Goal: Task Accomplishment & Management: Complete application form

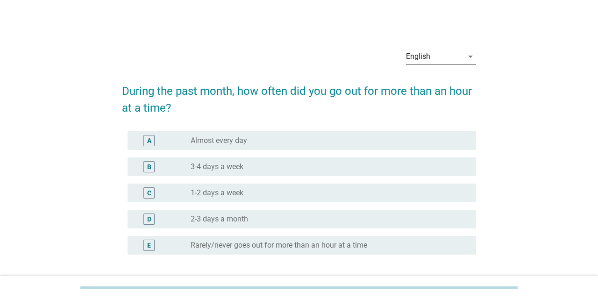
click at [471, 51] on icon "arrow_drop_down" at bounding box center [470, 56] width 11 height 11
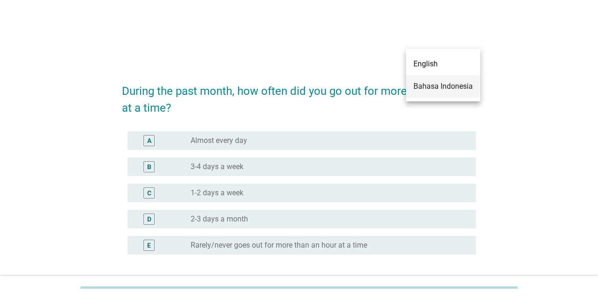
click at [454, 90] on div "Bahasa Indonesia" at bounding box center [442, 86] width 59 height 11
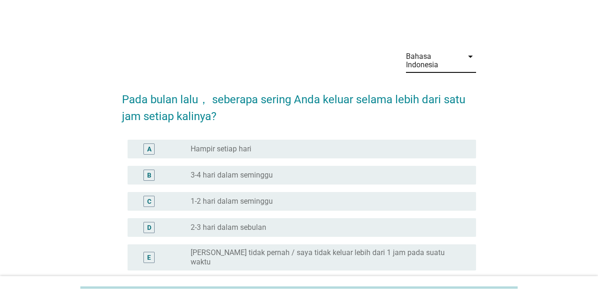
click at [149, 152] on div "A" at bounding box center [149, 149] width 4 height 10
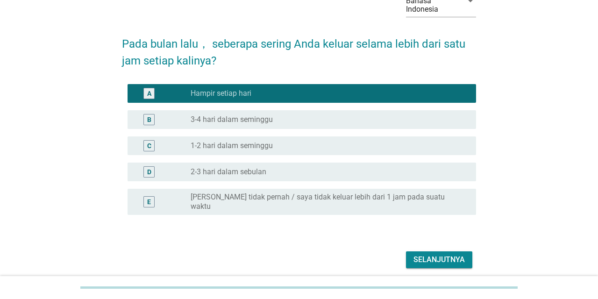
scroll to position [84, 0]
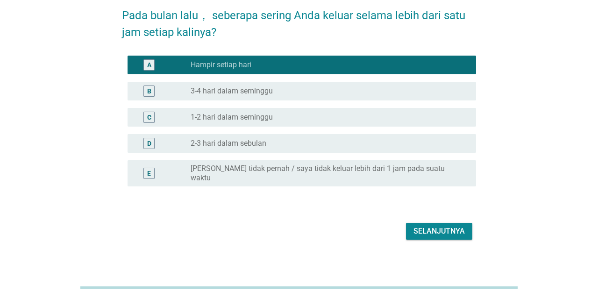
click at [437, 226] on div "Selanjutnya" at bounding box center [438, 231] width 51 height 11
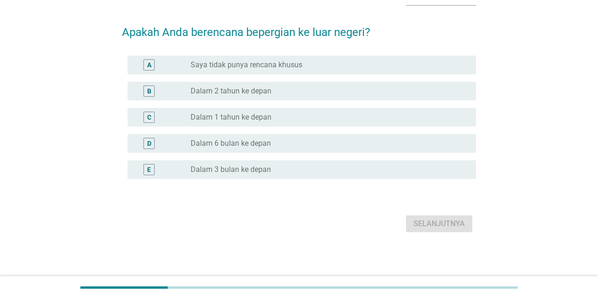
scroll to position [0, 0]
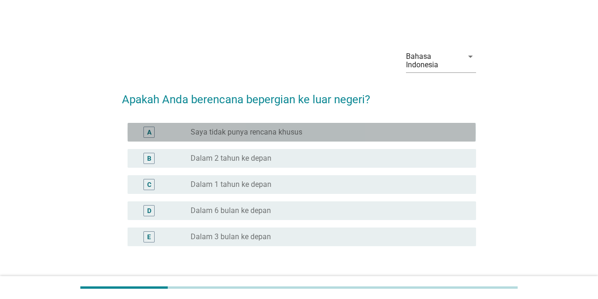
click at [250, 138] on div "A radio_button_unchecked Saya tidak punya rencana khusus" at bounding box center [301, 132] width 348 height 19
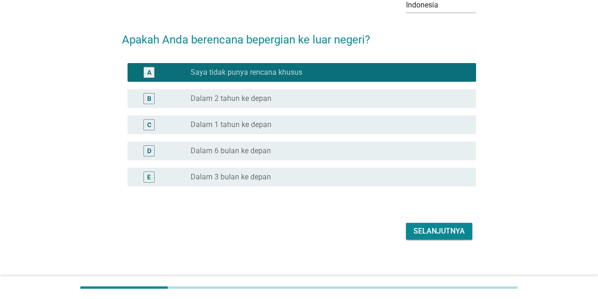
scroll to position [68, 0]
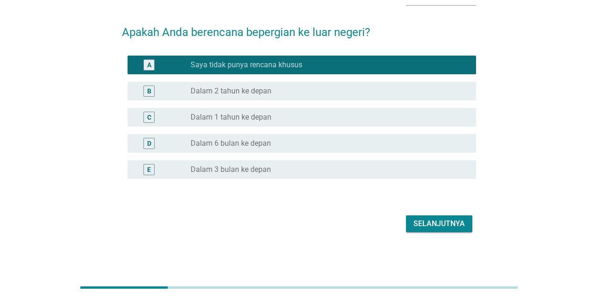
click at [459, 234] on div "Selanjutnya" at bounding box center [299, 223] width 354 height 22
click at [459, 225] on div "Selanjutnya" at bounding box center [438, 223] width 51 height 11
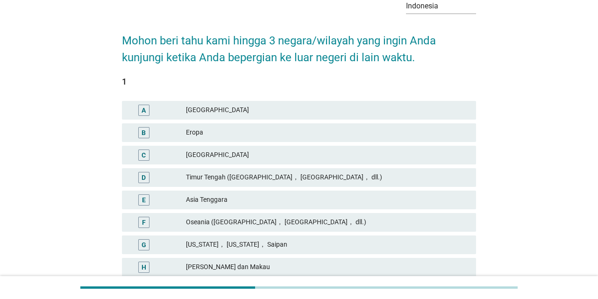
scroll to position [60, 0]
click at [257, 125] on div "B Eropa" at bounding box center [299, 131] width 354 height 19
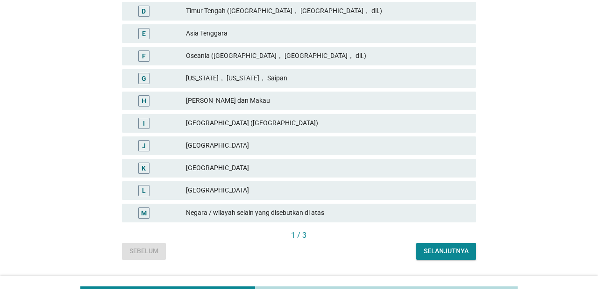
scroll to position [239, 0]
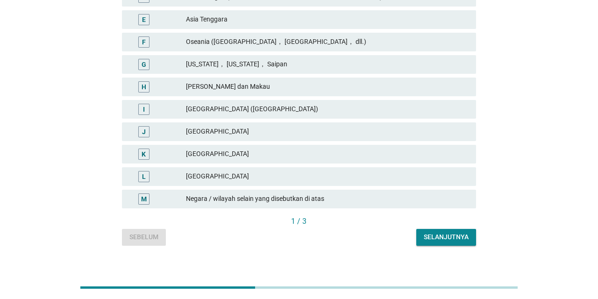
click at [256, 161] on div "K [GEOGRAPHIC_DATA]" at bounding box center [299, 154] width 354 height 19
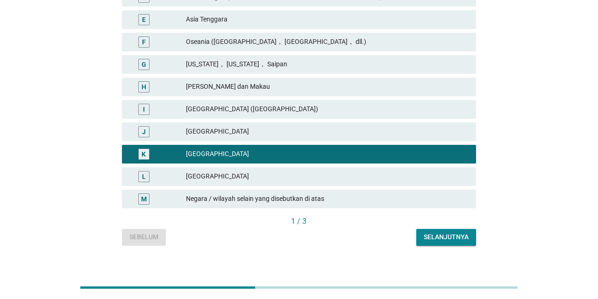
click at [259, 179] on div "[GEOGRAPHIC_DATA]" at bounding box center [327, 176] width 282 height 11
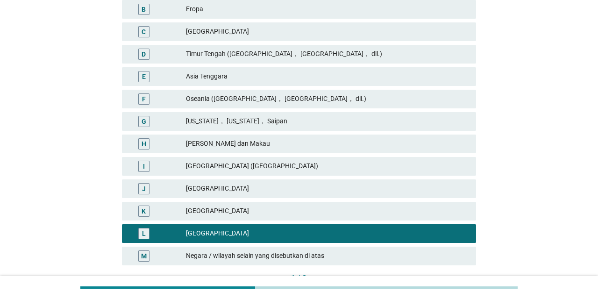
scroll to position [187, 0]
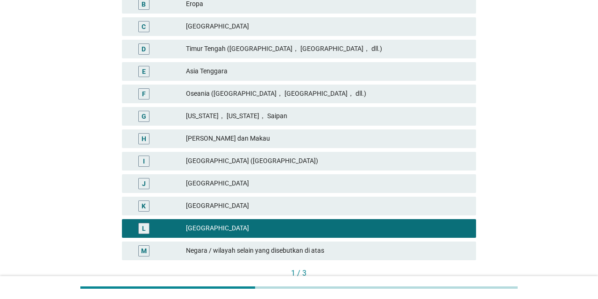
click at [145, 225] on div "L" at bounding box center [144, 228] width 4 height 10
click at [211, 162] on div "[GEOGRAPHIC_DATA] ([GEOGRAPHIC_DATA])" at bounding box center [327, 161] width 282 height 11
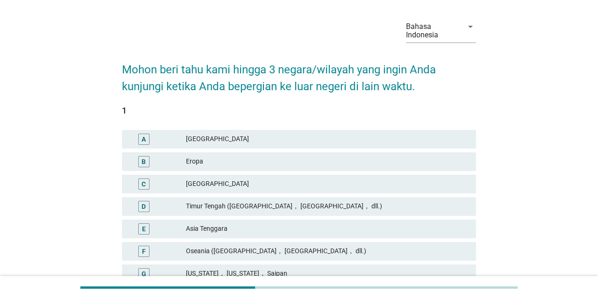
scroll to position [60, 0]
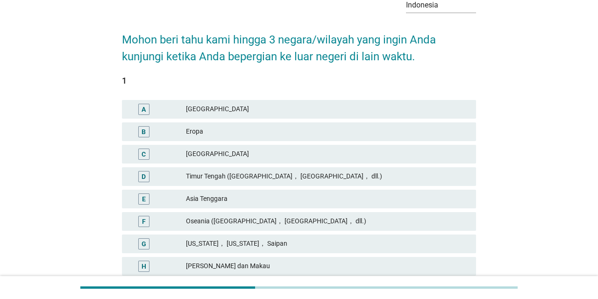
click at [212, 124] on div "B Eropa" at bounding box center [299, 131] width 354 height 19
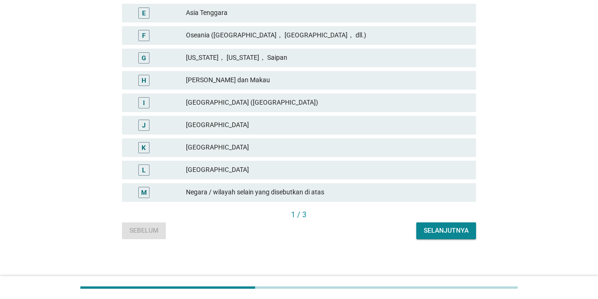
scroll to position [250, 0]
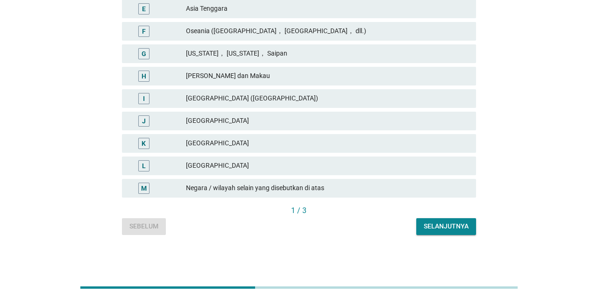
click at [433, 230] on div "Selanjutnya" at bounding box center [446, 226] width 45 height 10
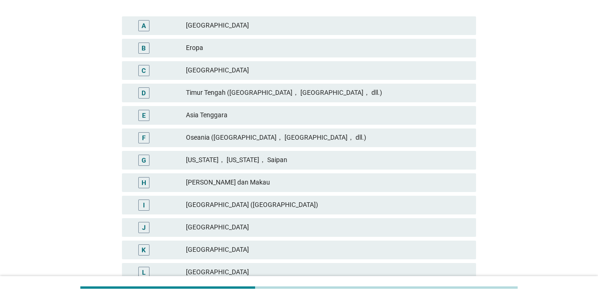
scroll to position [149, 0]
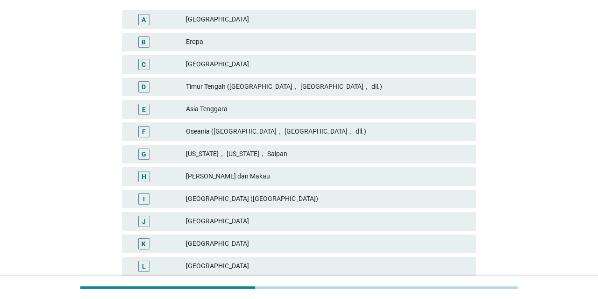
click at [408, 244] on div "[GEOGRAPHIC_DATA]" at bounding box center [327, 243] width 282 height 11
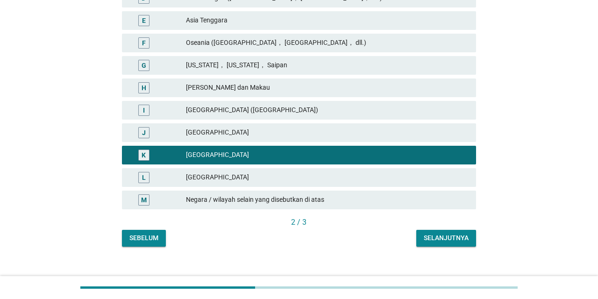
scroll to position [250, 0]
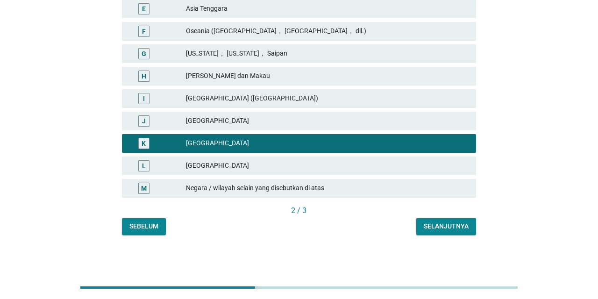
click at [432, 223] on div "Selanjutnya" at bounding box center [446, 226] width 45 height 10
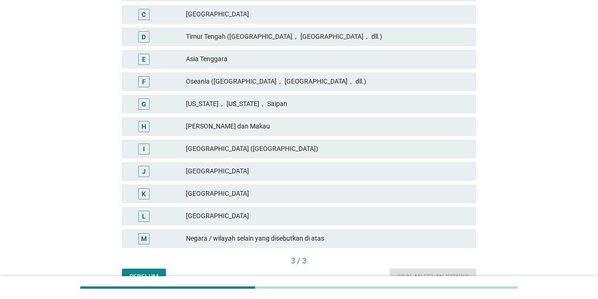
scroll to position [190, 0]
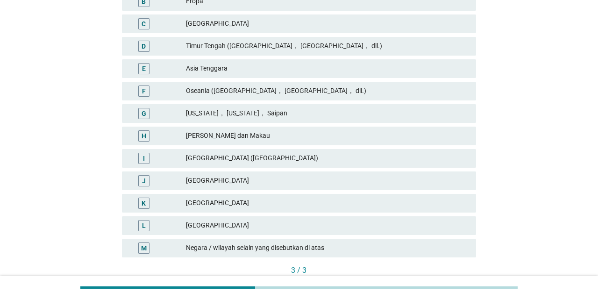
click at [318, 47] on div "Timur Tengah ([GEOGRAPHIC_DATA]， [GEOGRAPHIC_DATA]， dll.)" at bounding box center [327, 46] width 282 height 11
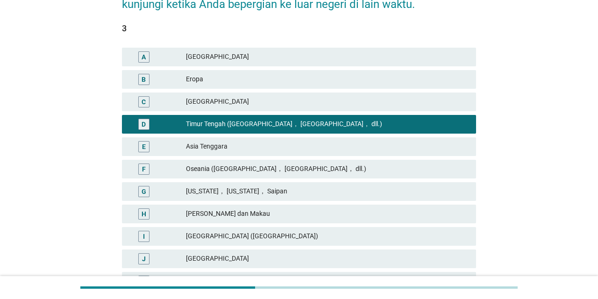
scroll to position [147, 0]
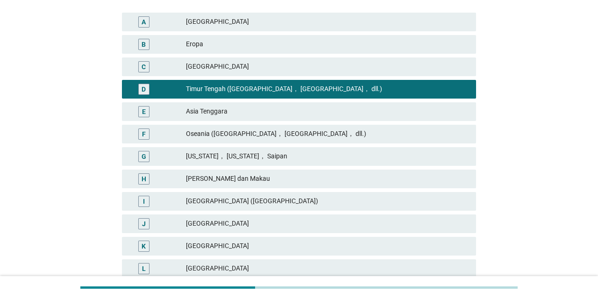
click at [314, 139] on div "Oseania ([GEOGRAPHIC_DATA]， [GEOGRAPHIC_DATA]， dll.)" at bounding box center [327, 133] width 282 height 11
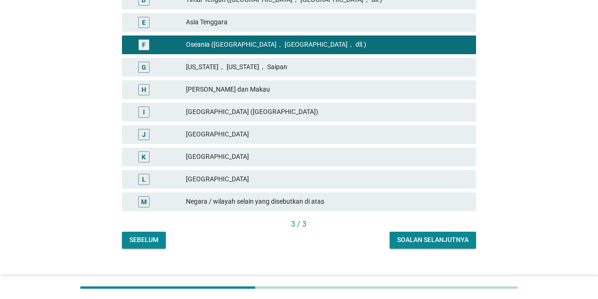
scroll to position [250, 0]
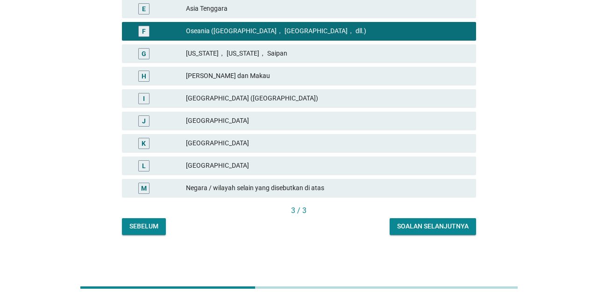
click at [418, 223] on div "Soalan selanjutnya" at bounding box center [432, 226] width 71 height 10
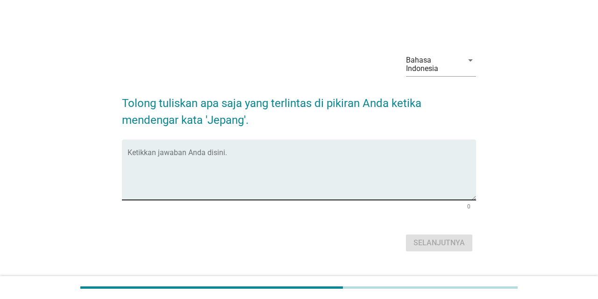
click at [382, 177] on textarea "Ketikkan jawaban Anda disini." at bounding box center [301, 175] width 348 height 49
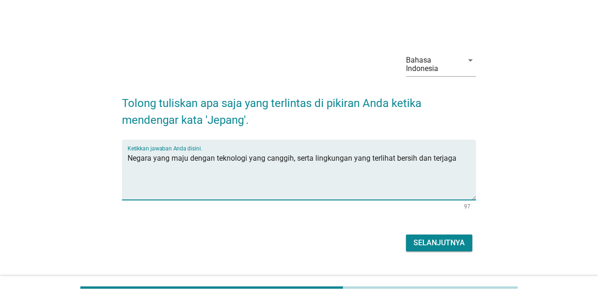
type textarea "Negara yang maju dengan teknologi yang canggih, serta lingkungan yang terlihat …"
click at [462, 248] on div "Selanjutnya" at bounding box center [438, 242] width 51 height 11
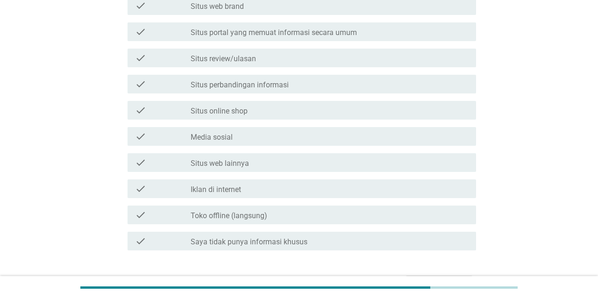
scroll to position [299, 0]
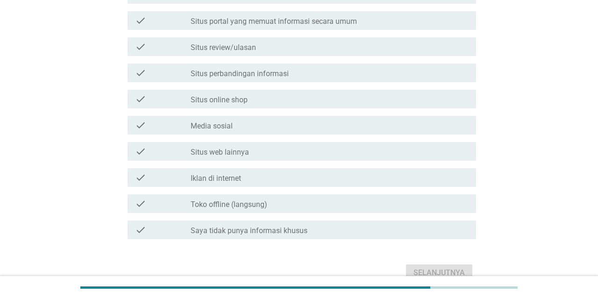
click at [244, 122] on div "check_box_outline_blank Media sosial" at bounding box center [329, 125] width 277 height 11
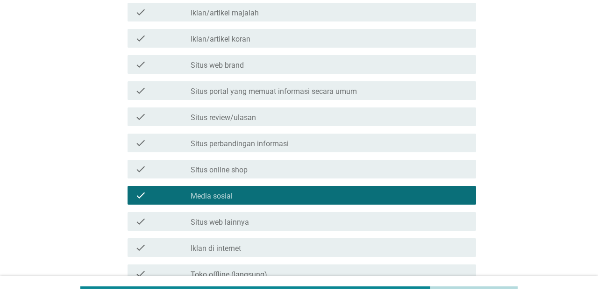
scroll to position [348, 0]
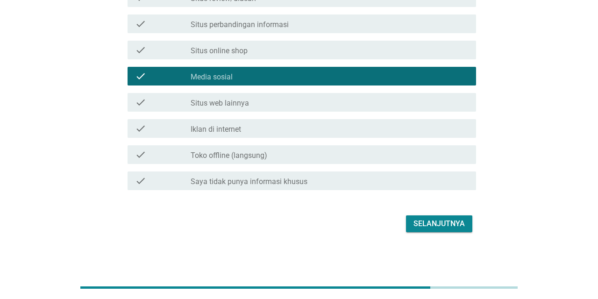
click at [449, 224] on div "Selanjutnya" at bounding box center [438, 223] width 51 height 11
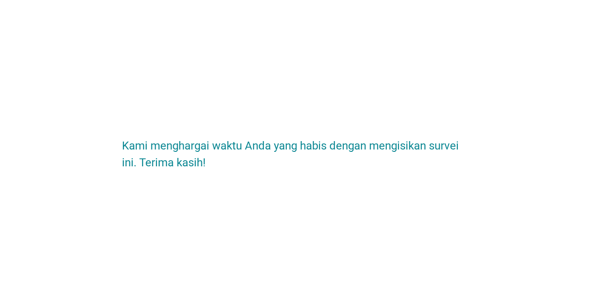
scroll to position [0, 0]
